Goal: Transaction & Acquisition: Obtain resource

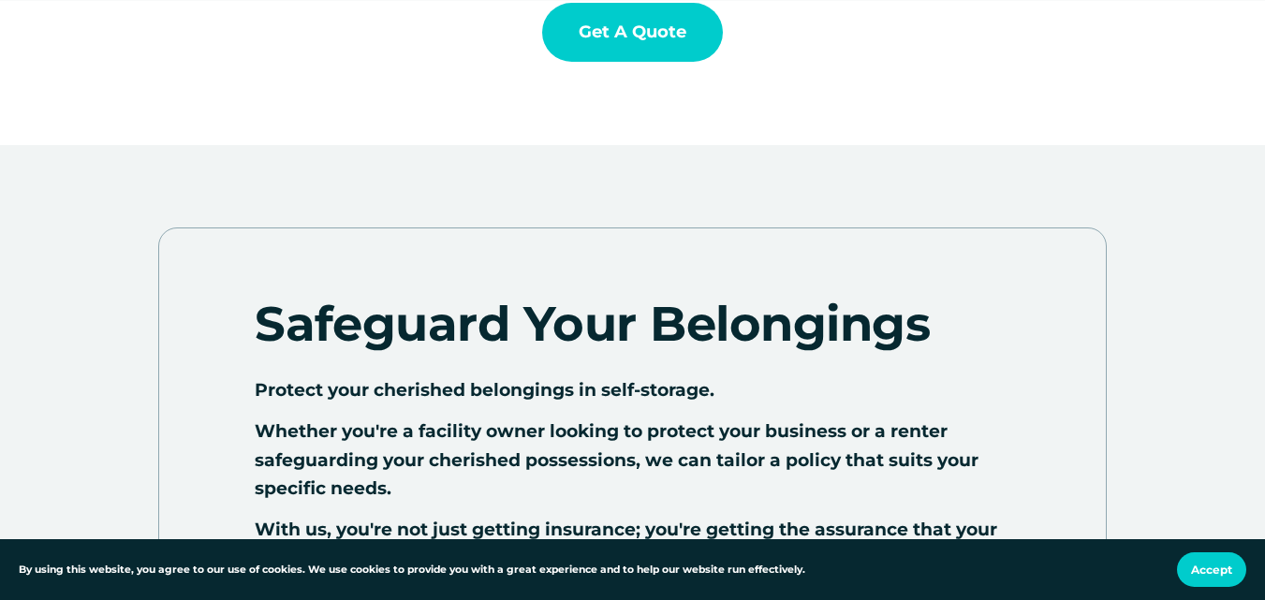
scroll to position [518, 0]
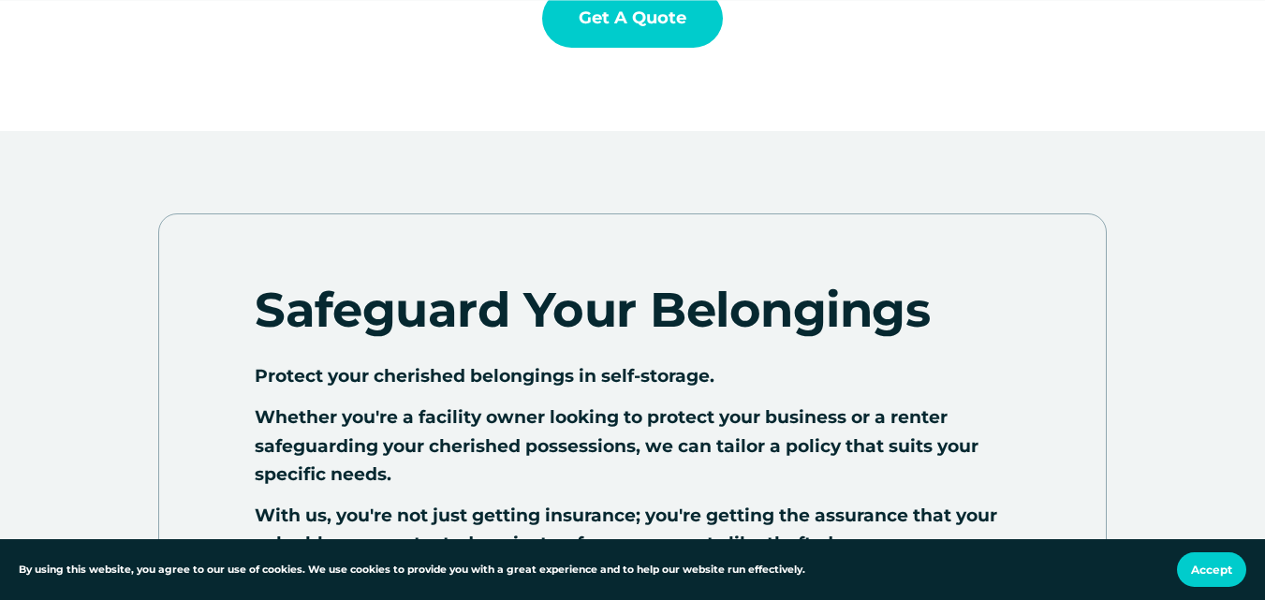
click at [665, 28] on link "Get a Quote" at bounding box center [632, 18] width 181 height 59
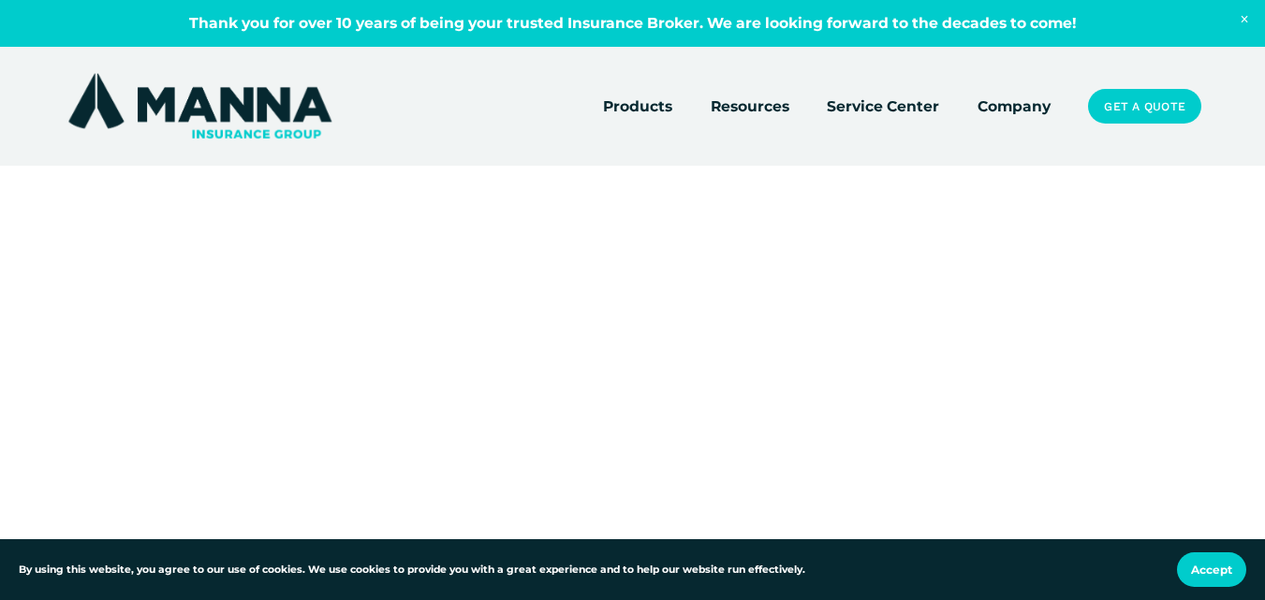
scroll to position [35, 0]
